Goal: Find specific page/section: Find specific page/section

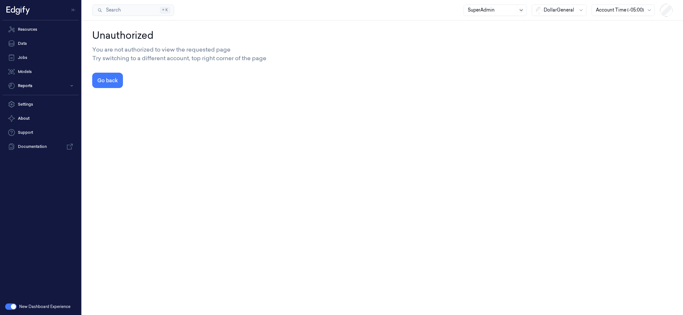
click at [519, 11] on div at bounding box center [522, 10] width 6 height 5
click at [565, 11] on div at bounding box center [560, 10] width 32 height 7
click at [560, 46] on div "GiantEagle" at bounding box center [552, 45] width 33 height 7
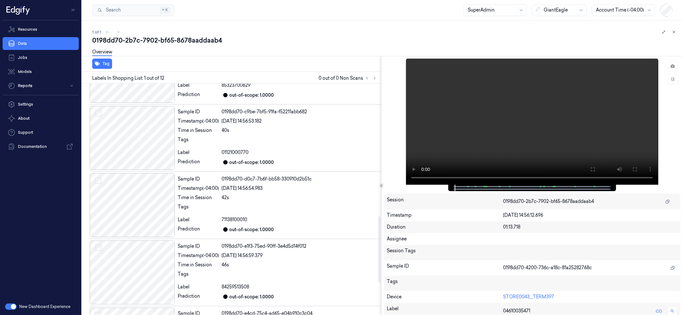
scroll to position [577, 0]
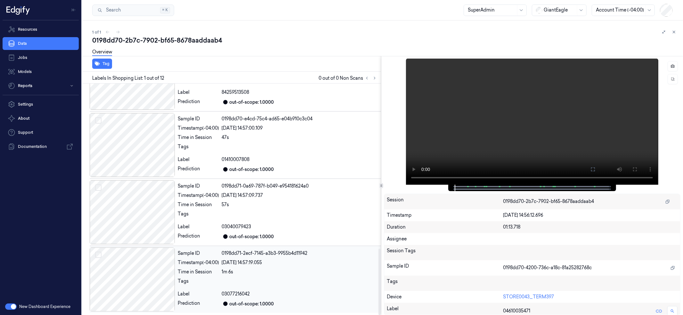
click at [133, 294] on div at bounding box center [133, 280] width 86 height 64
click at [133, 238] on div at bounding box center [133, 212] width 86 height 64
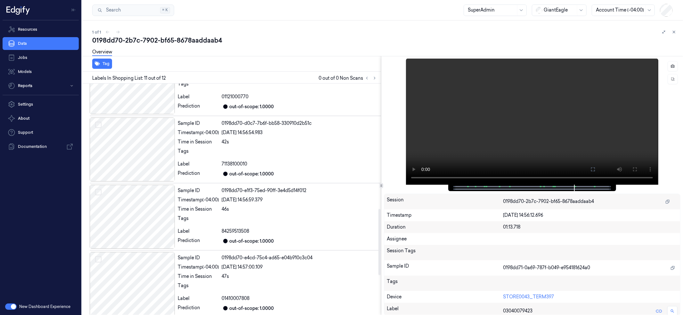
scroll to position [438, 0]
click at [135, 215] on div at bounding box center [133, 217] width 86 height 64
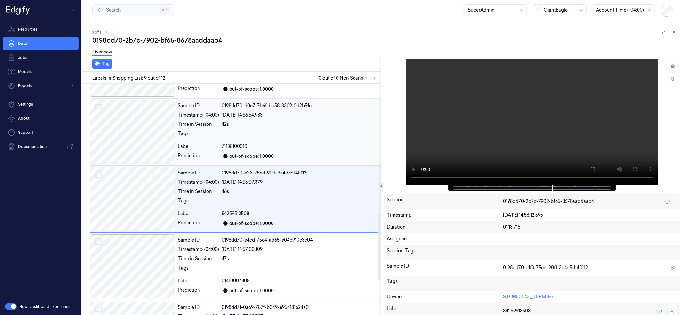
click at [140, 148] on div at bounding box center [133, 132] width 86 height 64
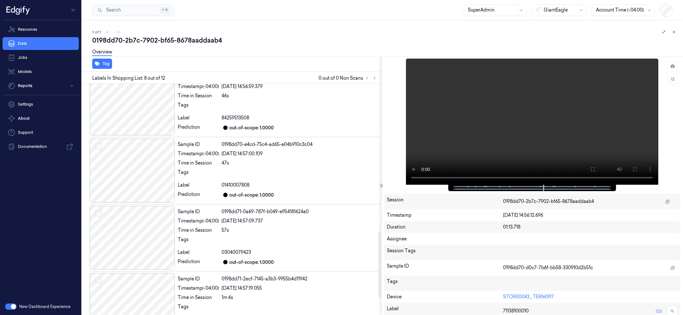
scroll to position [577, 0]
